Goal: Transaction & Acquisition: Download file/media

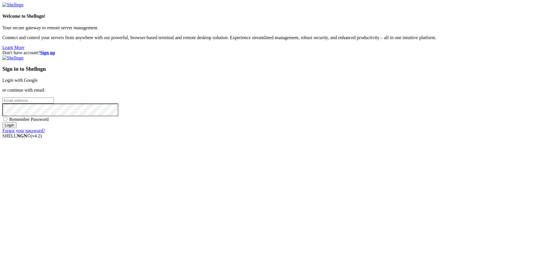
click at [54, 103] on input "email" at bounding box center [27, 100] width 51 height 6
type input "[EMAIL_ADDRESS][DOMAIN_NAME]"
click at [2, 122] on input "Login" at bounding box center [9, 125] width 14 height 6
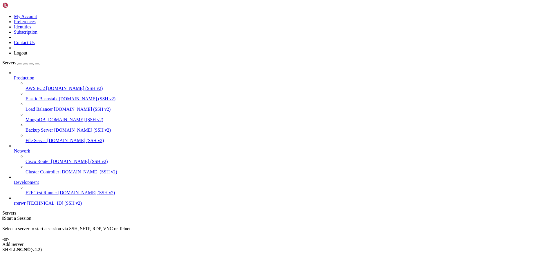
click at [46, 206] on span "[TECHNICAL_ID] (SSH v2)" at bounding box center [54, 203] width 55 height 5
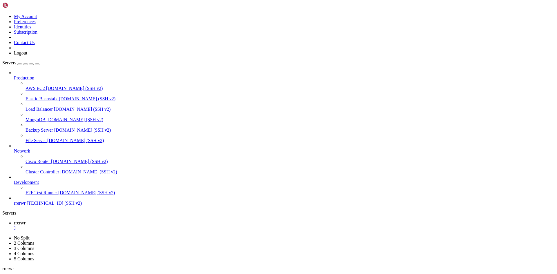
scroll to position [306, 0]
type input "/home/ubuntu/nodejs"
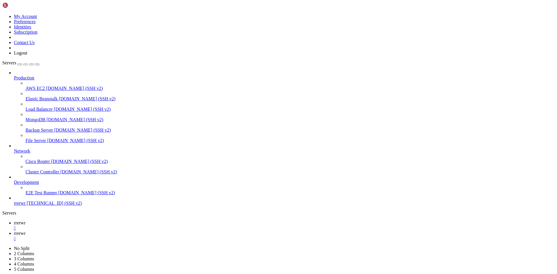
click at [26, 220] on span "rrerwr" at bounding box center [20, 222] width 12 height 5
